Goal: Find specific page/section: Find specific page/section

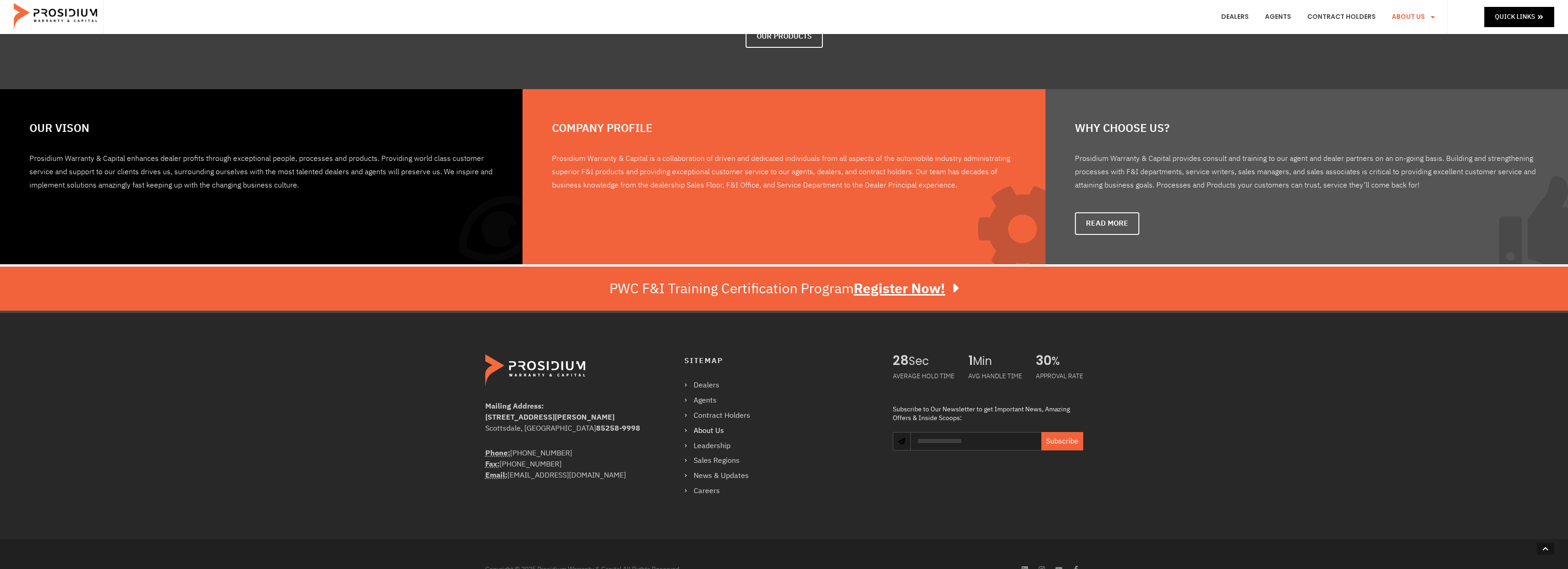
scroll to position [528, 0]
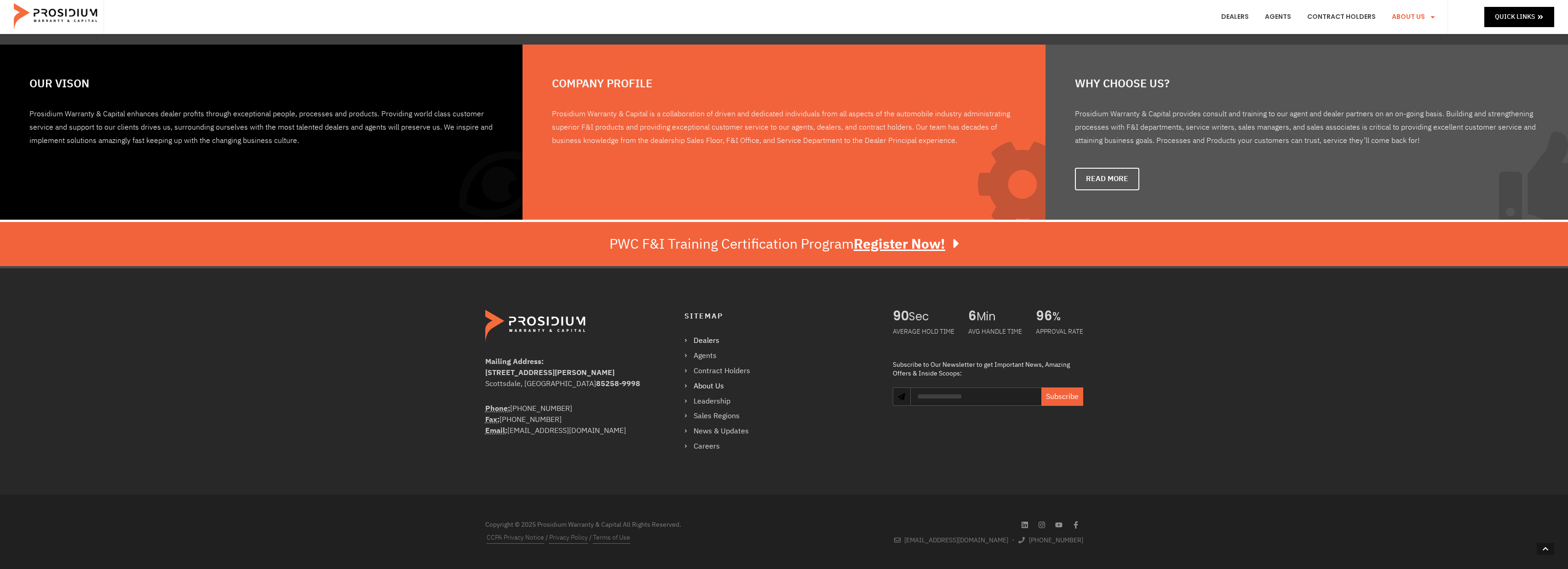
click at [708, 338] on link "Dealers" at bounding box center [721, 341] width 75 height 13
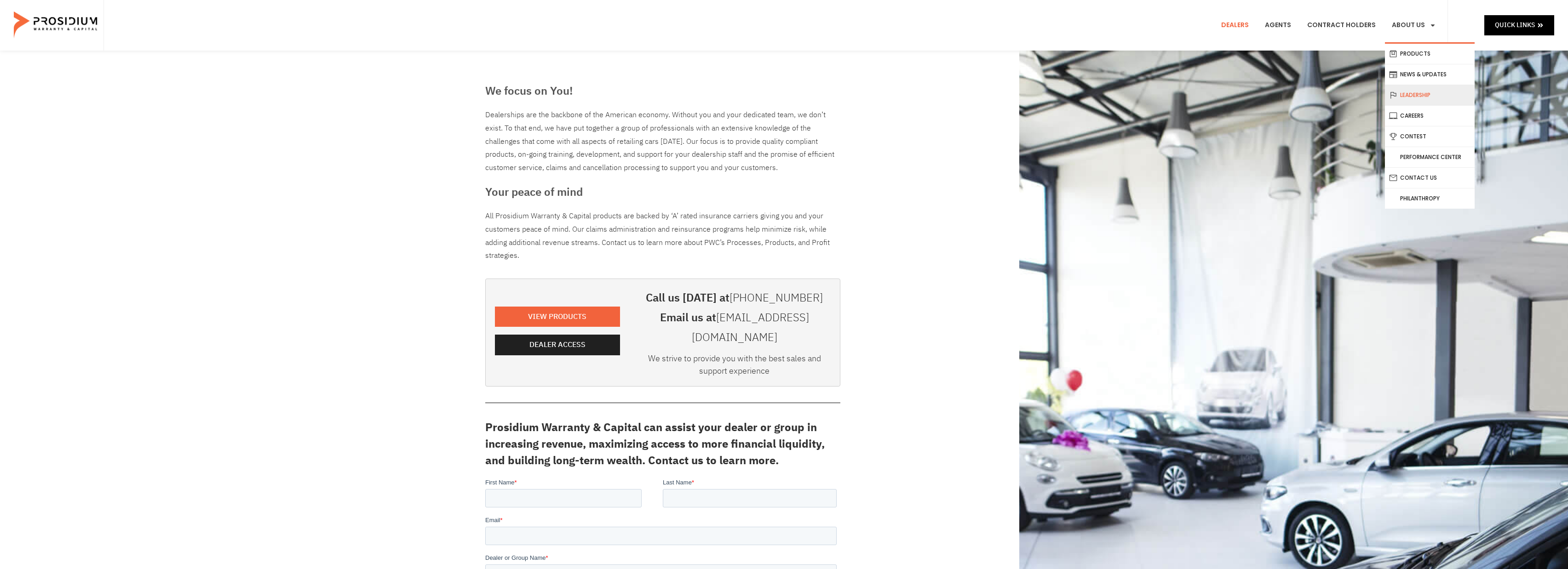
click at [1409, 92] on link "Leadership" at bounding box center [1429, 95] width 90 height 20
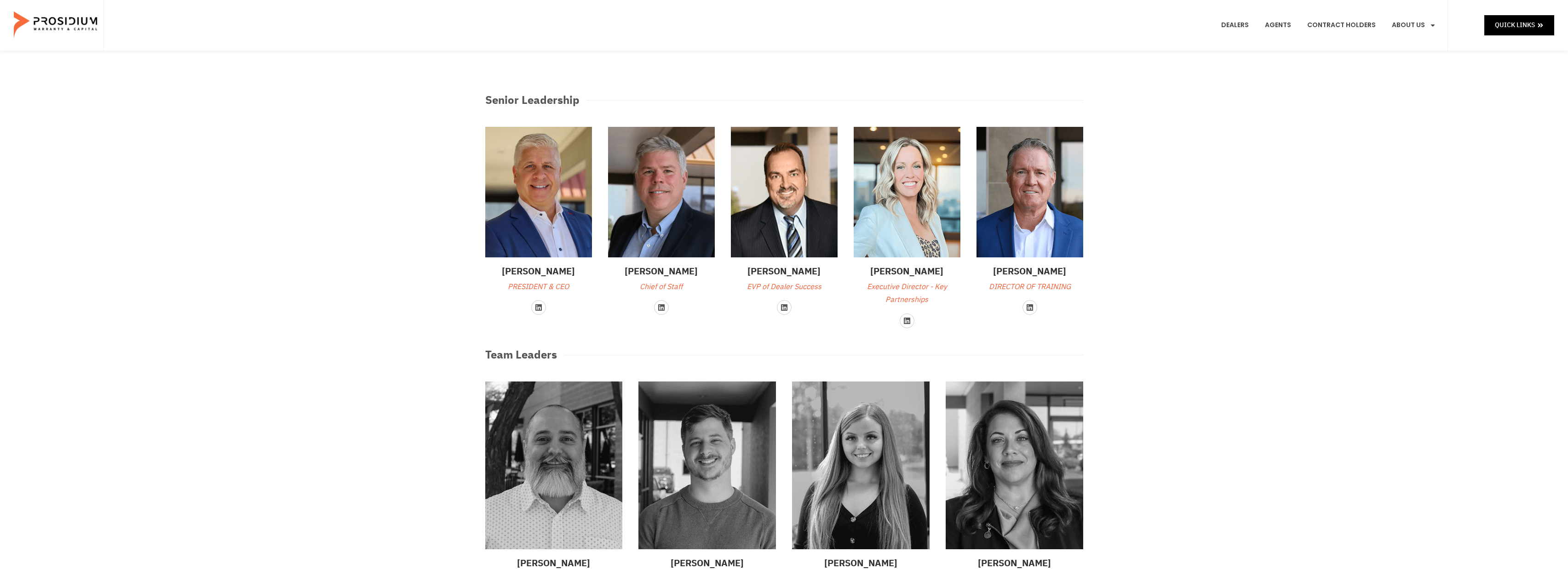
click at [398, 323] on div "Senior Leadership [PERSON_NAME] PRESIDENT & CEO Linkedin [PERSON_NAME] Chief of…" at bounding box center [784, 453] width 1568 height 806
click at [536, 307] on icon at bounding box center [538, 307] width 8 height 8
